Goal: Task Accomplishment & Management: Use online tool/utility

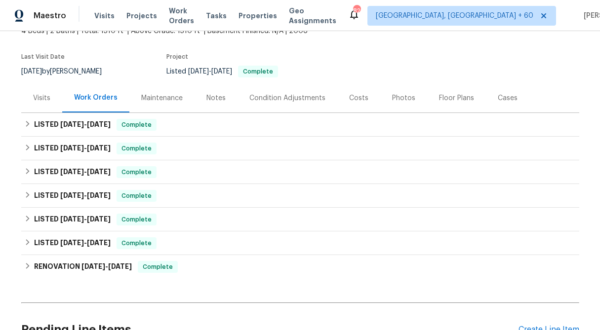
scroll to position [67, 0]
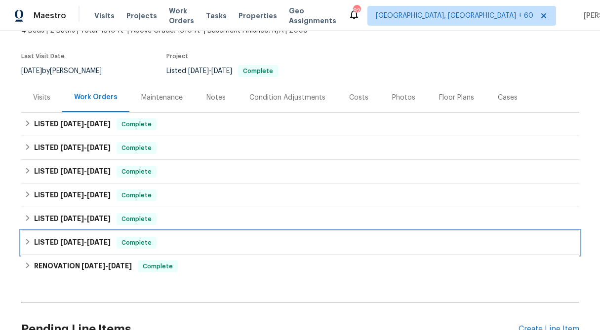
click at [26, 242] on icon at bounding box center [27, 241] width 7 height 7
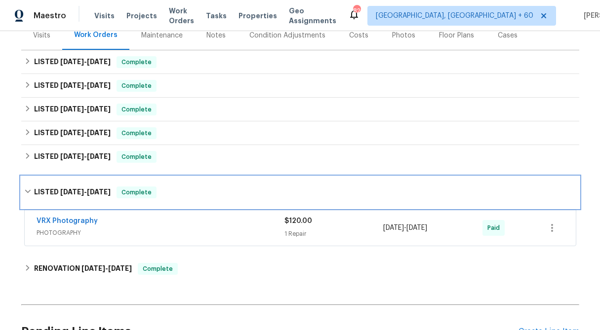
scroll to position [129, 0]
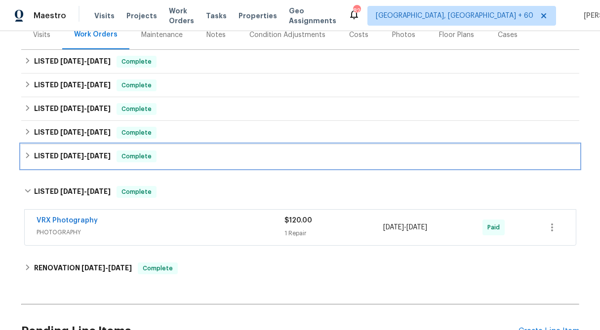
click at [28, 154] on icon at bounding box center [27, 155] width 7 height 7
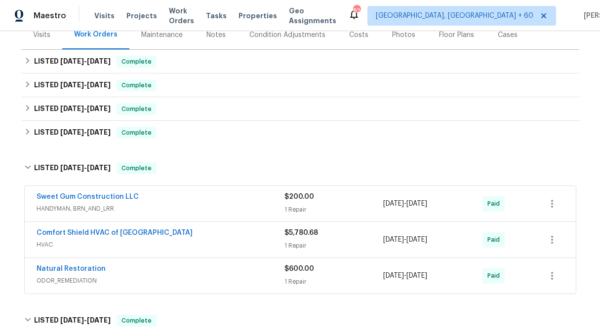
click at [316, 279] on div "1 Repair" at bounding box center [333, 282] width 99 height 10
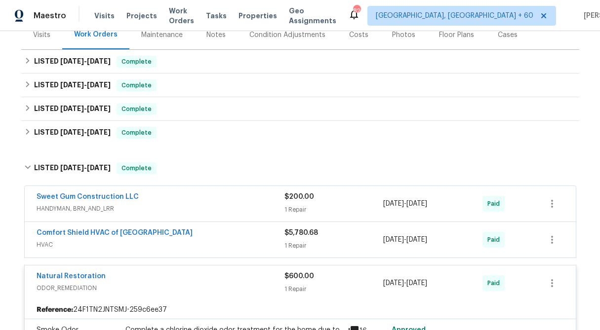
click at [308, 245] on div "1 Repair" at bounding box center [333, 246] width 99 height 10
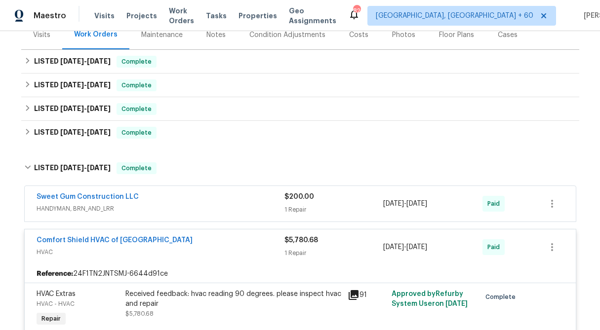
click at [302, 208] on div "1 Repair" at bounding box center [333, 210] width 99 height 10
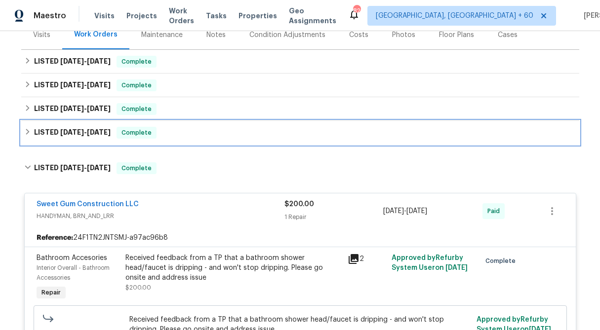
click at [26, 134] on icon at bounding box center [27, 132] width 3 height 6
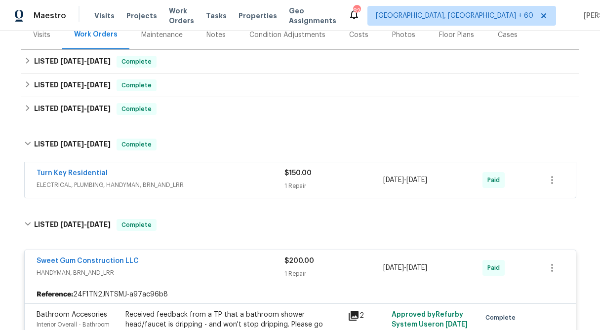
click at [317, 180] on div "$150.00 1 Repair" at bounding box center [333, 180] width 99 height 24
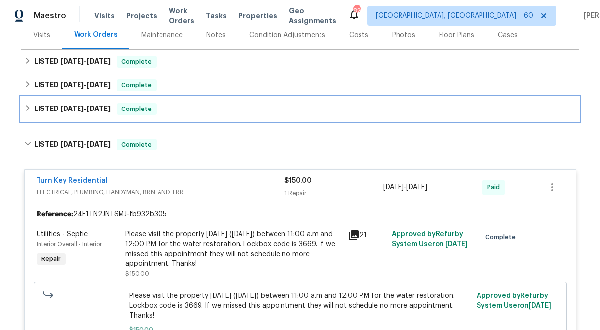
click at [27, 106] on icon at bounding box center [27, 108] width 3 height 6
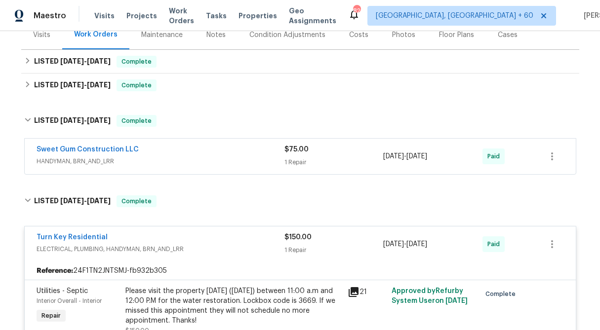
click at [312, 154] on div "$75.00" at bounding box center [333, 150] width 99 height 10
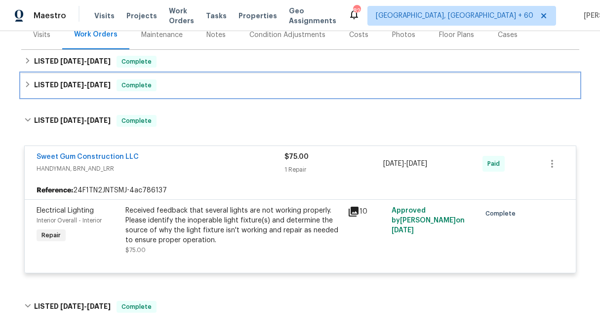
click at [30, 84] on icon at bounding box center [27, 84] width 7 height 7
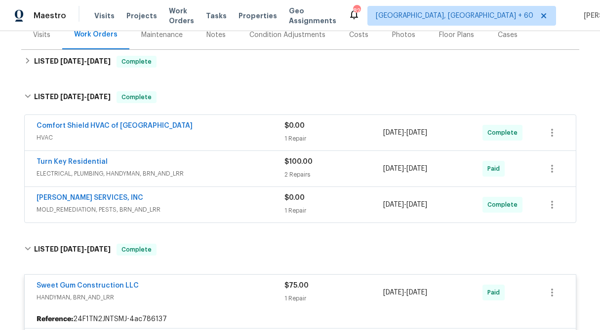
click at [296, 167] on div "$100.00 2 Repairs" at bounding box center [333, 169] width 99 height 24
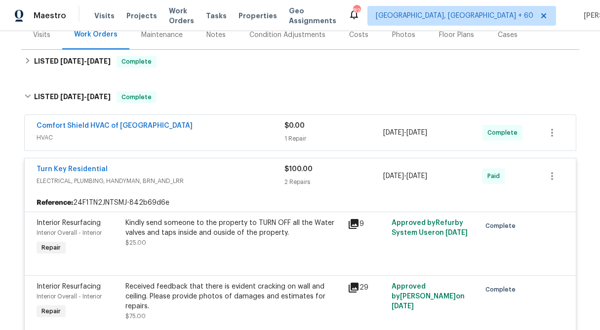
click at [298, 139] on div "1 Repair" at bounding box center [333, 139] width 99 height 10
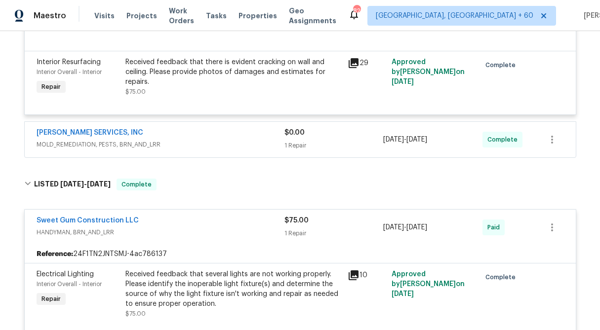
click at [298, 139] on div "$0.00 1 Repair" at bounding box center [333, 140] width 99 height 24
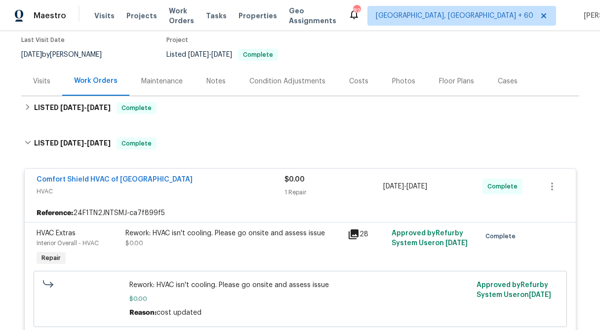
scroll to position [80, 0]
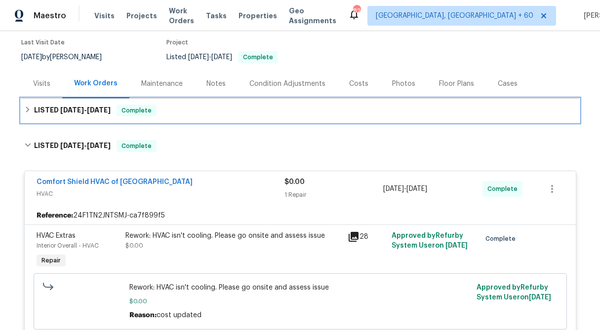
click at [26, 113] on icon at bounding box center [27, 109] width 7 height 7
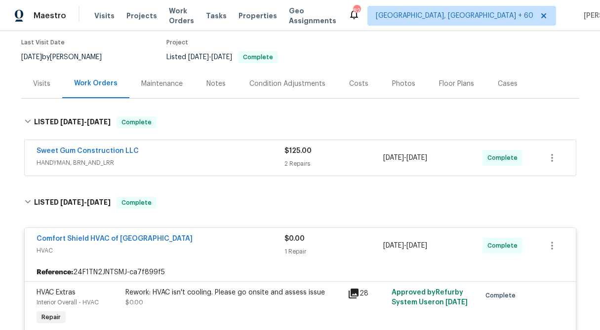
click at [296, 160] on div "2 Repairs" at bounding box center [333, 164] width 99 height 10
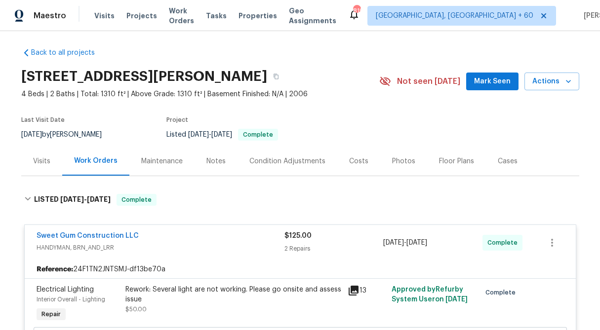
scroll to position [0, 0]
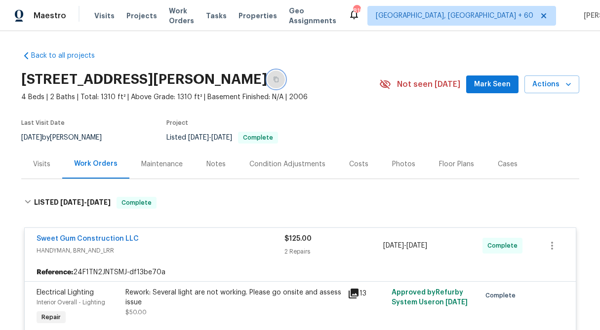
click at [273, 79] on icon "button" at bounding box center [276, 80] width 6 height 6
